Goal: Task Accomplishment & Management: Manage account settings

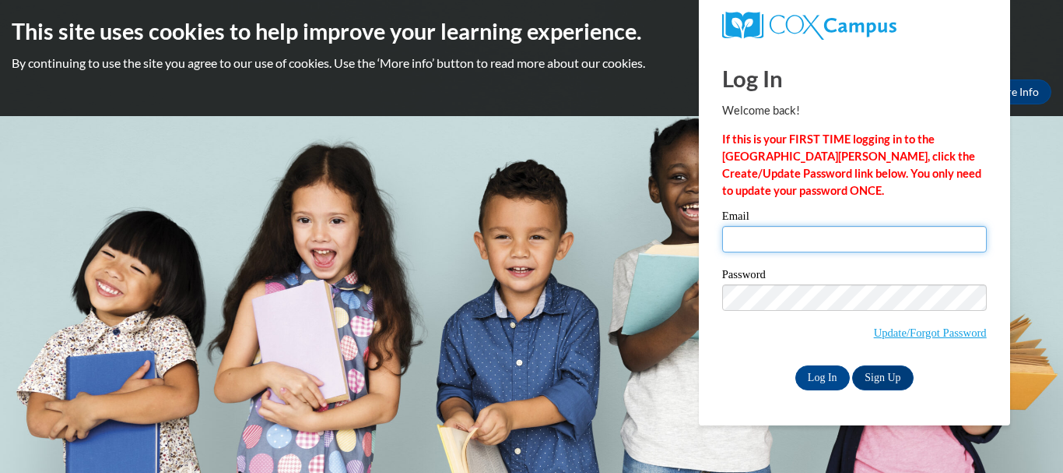
click at [775, 233] on input "Email" at bounding box center [854, 239] width 265 height 26
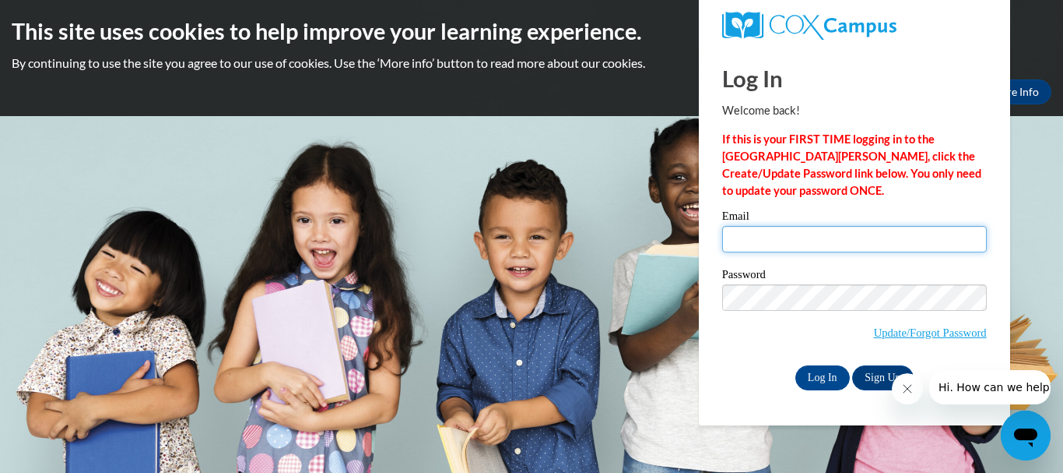
click at [776, 248] on input "Email" at bounding box center [854, 239] width 265 height 26
drag, startPoint x: 806, startPoint y: 375, endPoint x: 740, endPoint y: 244, distance: 146.6
click at [740, 244] on input "Email" at bounding box center [854, 239] width 265 height 26
type input "[EMAIL_ADDRESS][DOMAIN_NAME]"
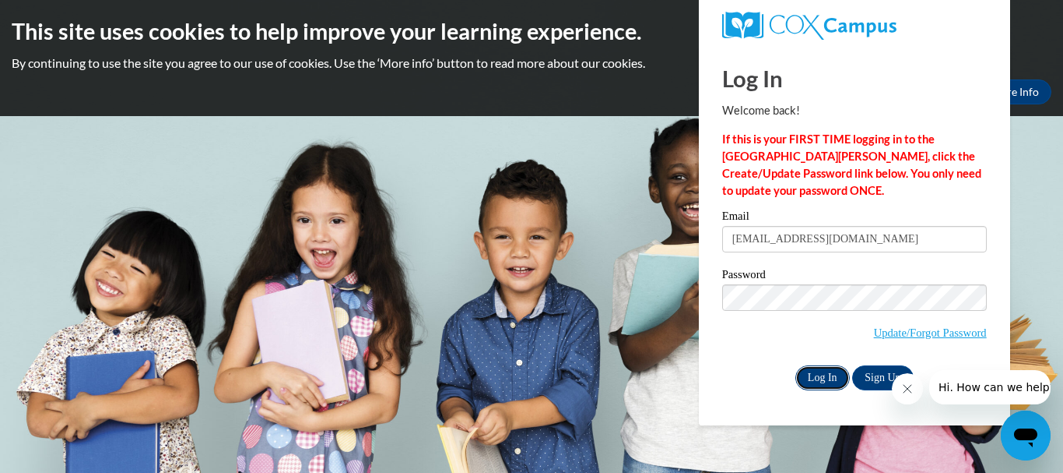
click at [819, 375] on input "Log In" at bounding box center [823, 377] width 54 height 25
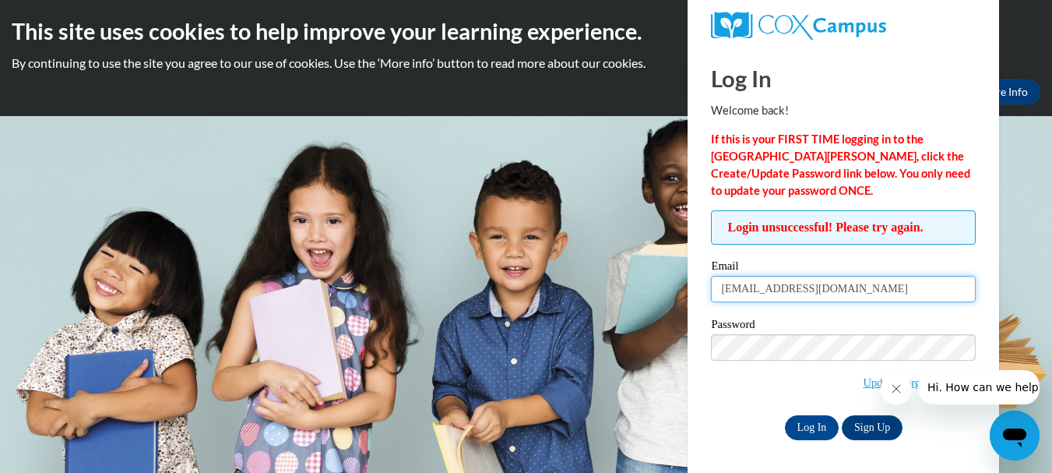
click at [882, 290] on input "[EMAIL_ADDRESS][DOMAIN_NAME]" at bounding box center [843, 289] width 265 height 26
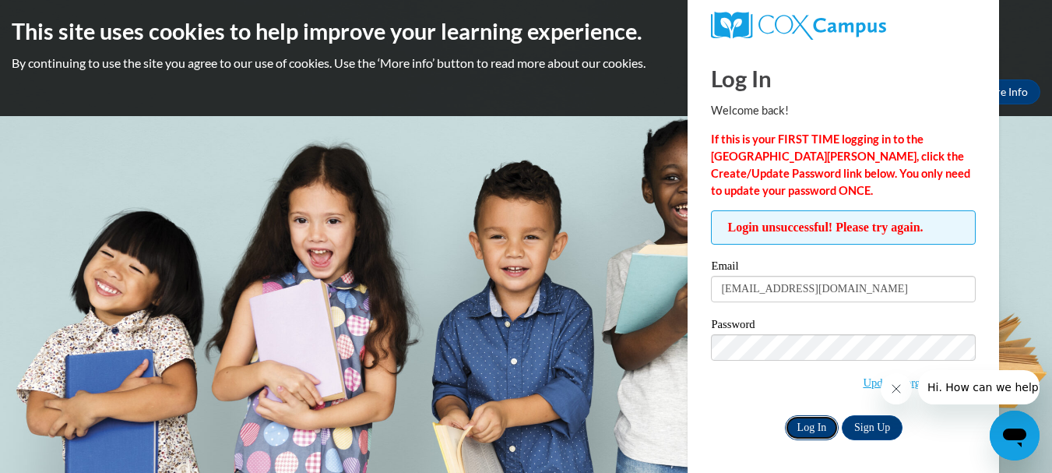
click at [819, 421] on input "Log In" at bounding box center [812, 427] width 54 height 25
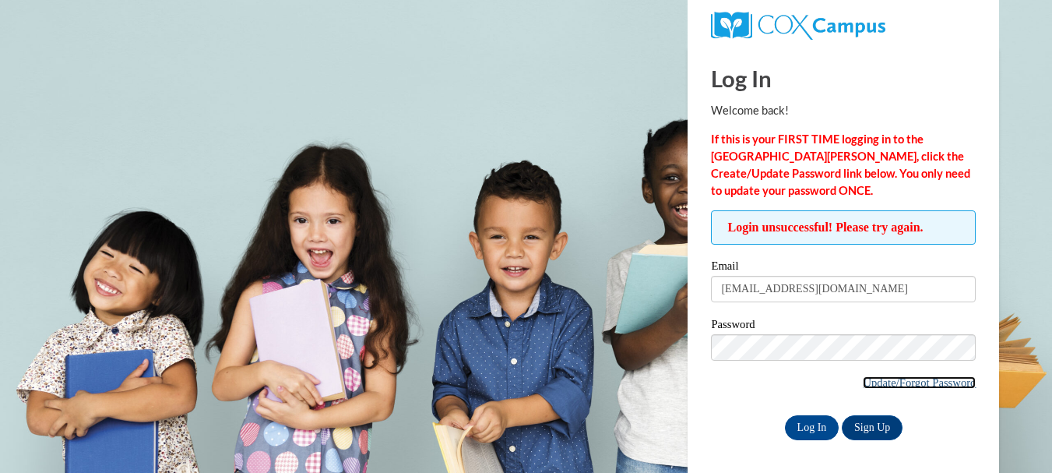
click at [886, 379] on link "Update/Forgot Password" at bounding box center [919, 382] width 113 height 12
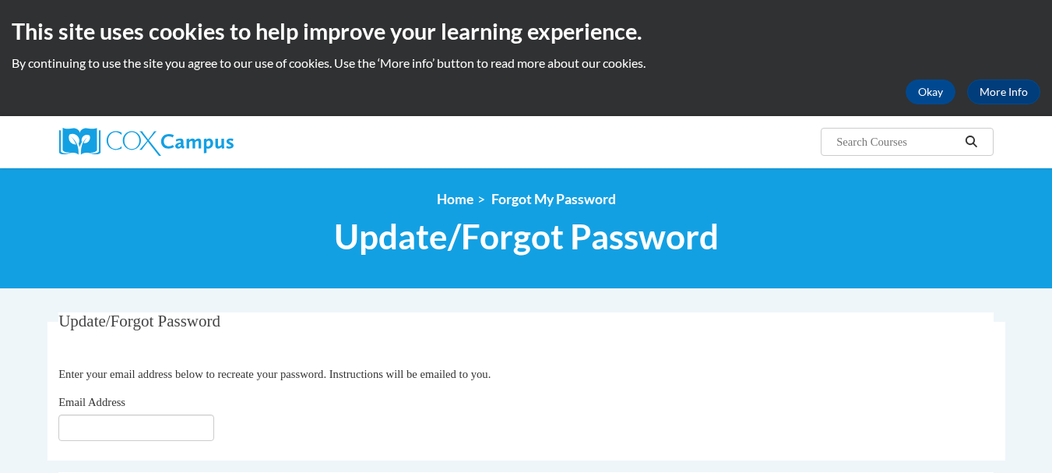
click at [183, 423] on input "Email Address" at bounding box center [136, 427] width 156 height 26
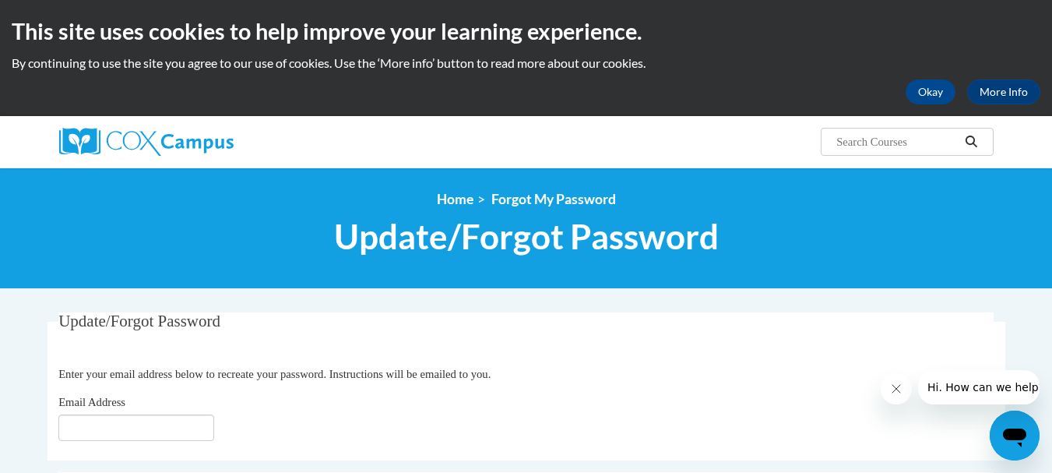
type input "[EMAIL_ADDRESS][DOMAIN_NAME]"
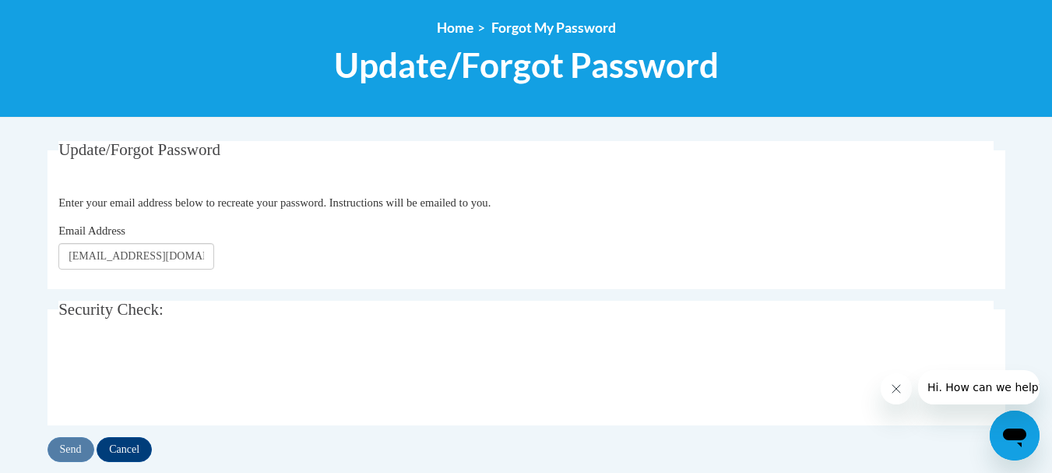
scroll to position [249, 0]
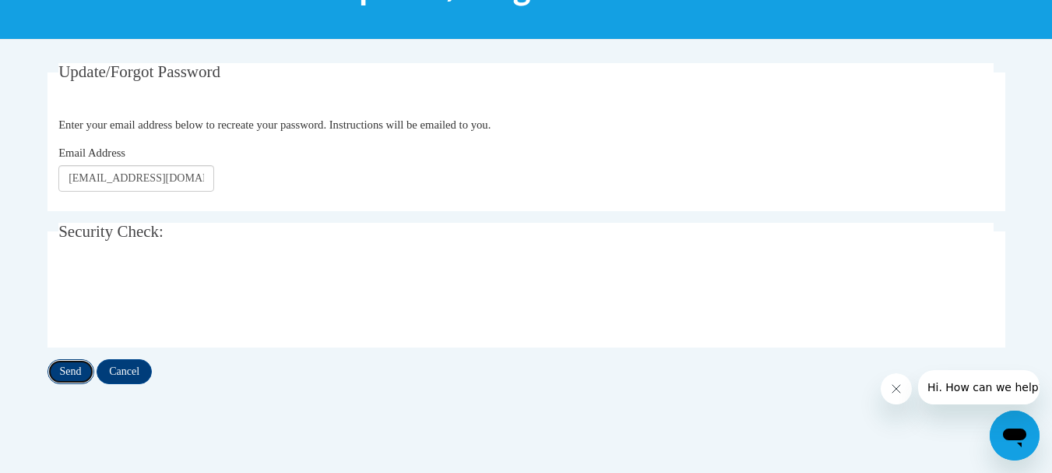
click at [79, 371] on input "Send" at bounding box center [70, 371] width 47 height 25
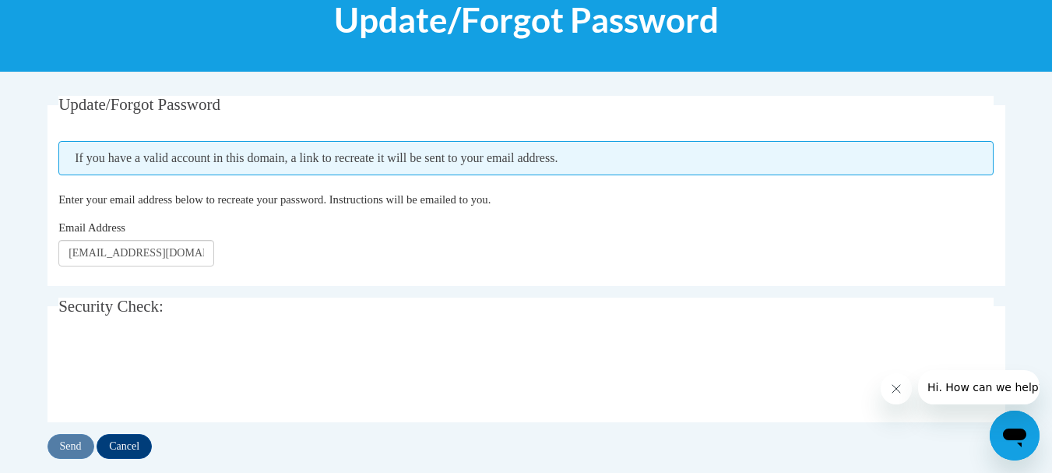
scroll to position [280, 0]
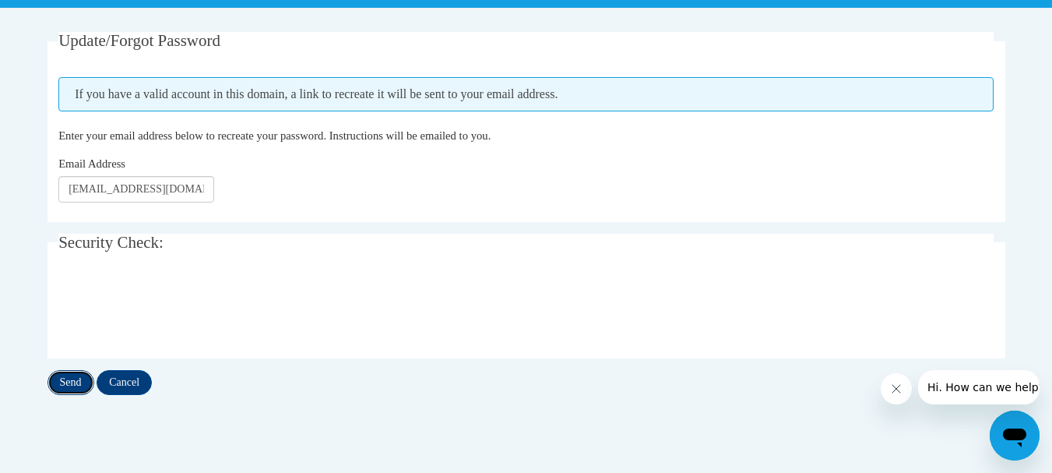
click at [85, 389] on input "Send" at bounding box center [70, 382] width 47 height 25
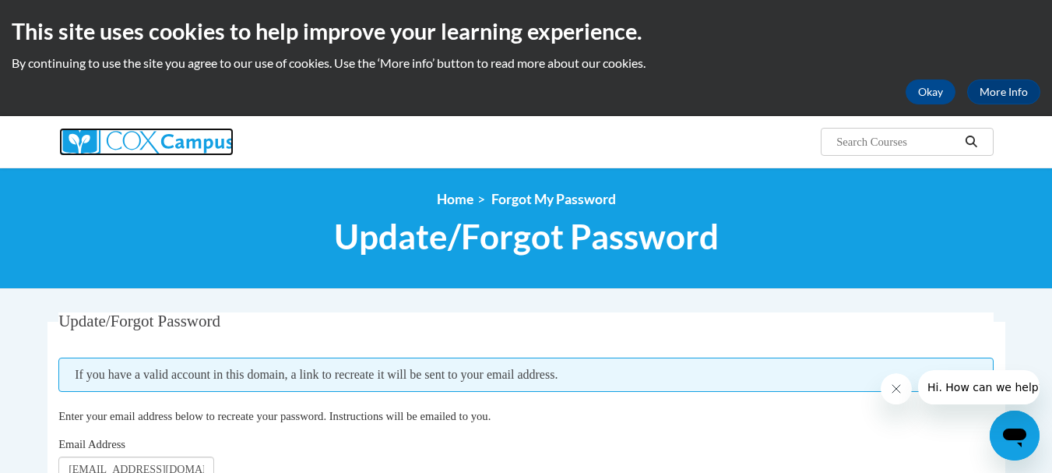
click at [76, 139] on img at bounding box center [146, 142] width 174 height 28
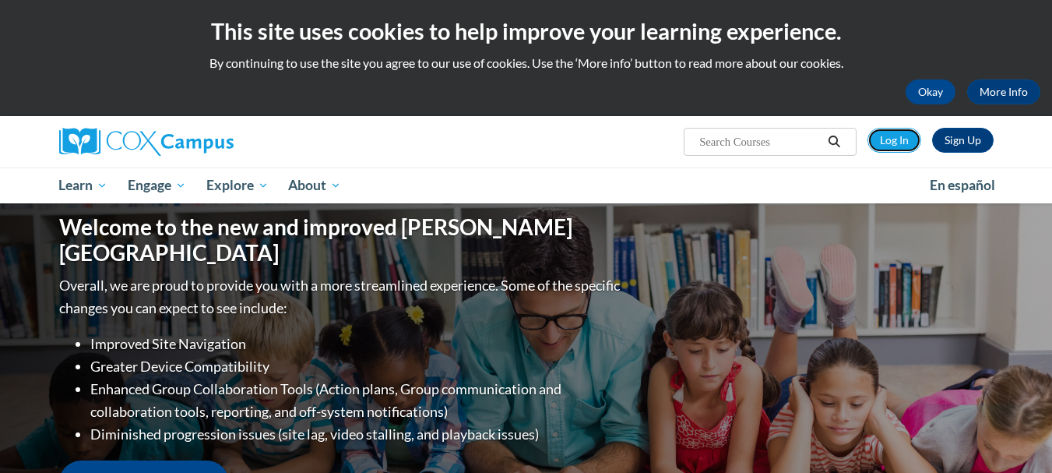
click at [911, 132] on link "Log In" at bounding box center [894, 140] width 54 height 25
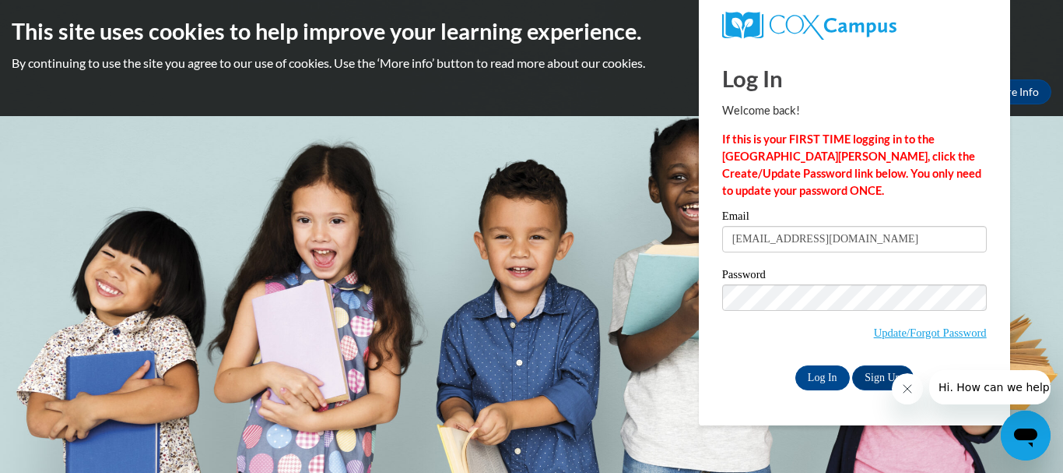
type input "[EMAIL_ADDRESS][DOMAIN_NAME]"
click at [926, 330] on link "Update/Forgot Password" at bounding box center [930, 332] width 113 height 12
